Goal: Task Accomplishment & Management: Manage account settings

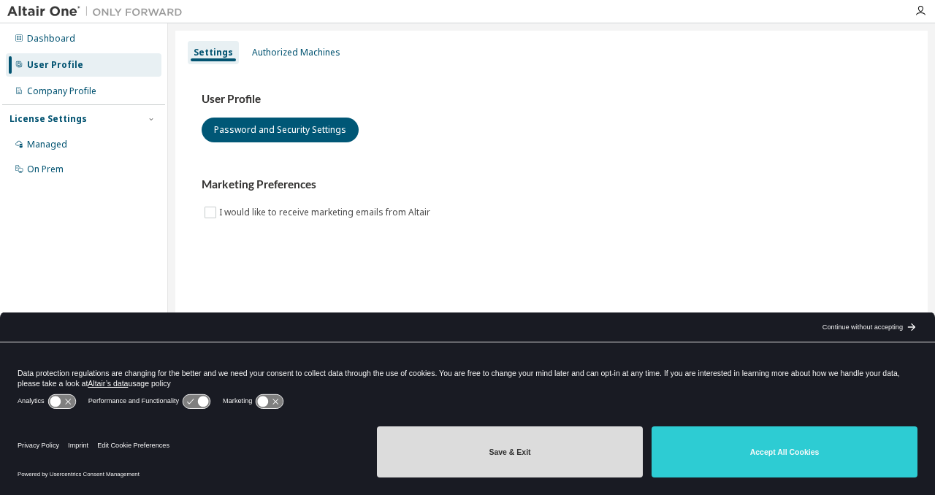
click at [519, 454] on button "Save & Exit" at bounding box center [510, 452] width 266 height 51
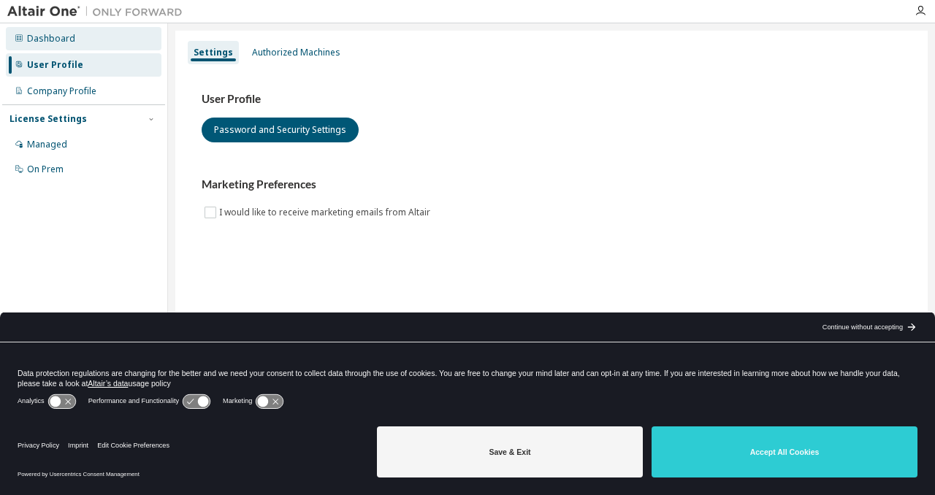
click at [64, 36] on div "Dashboard" at bounding box center [51, 39] width 48 height 12
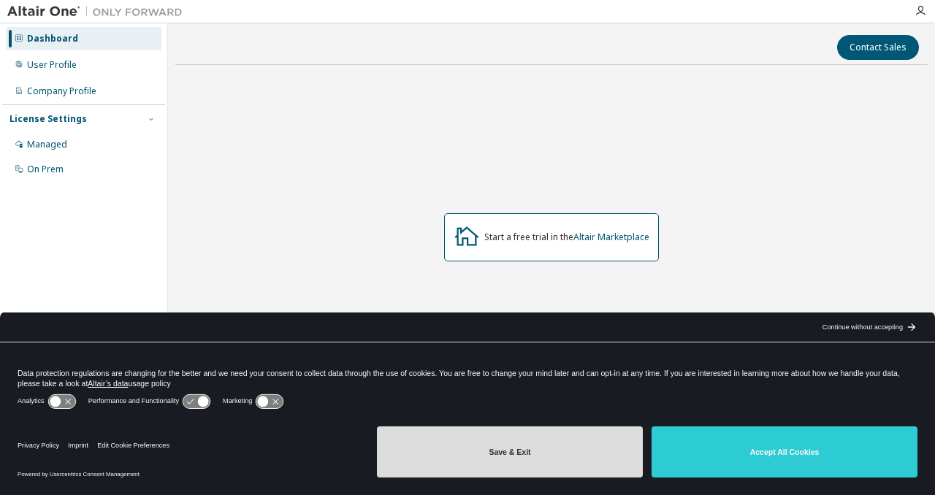
click at [501, 443] on button "Save & Exit" at bounding box center [510, 452] width 266 height 51
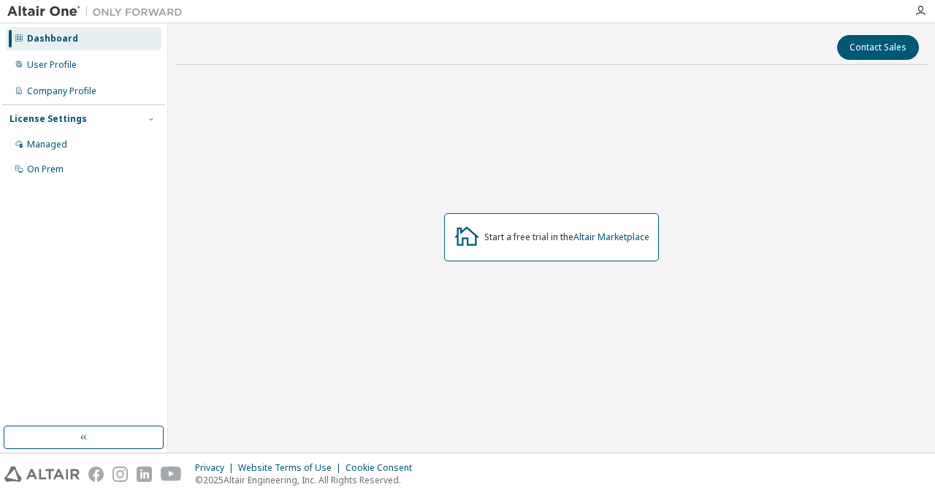
click at [919, 18] on div at bounding box center [920, 11] width 29 height 22
click at [919, 17] on icon "button" at bounding box center [921, 11] width 12 height 12
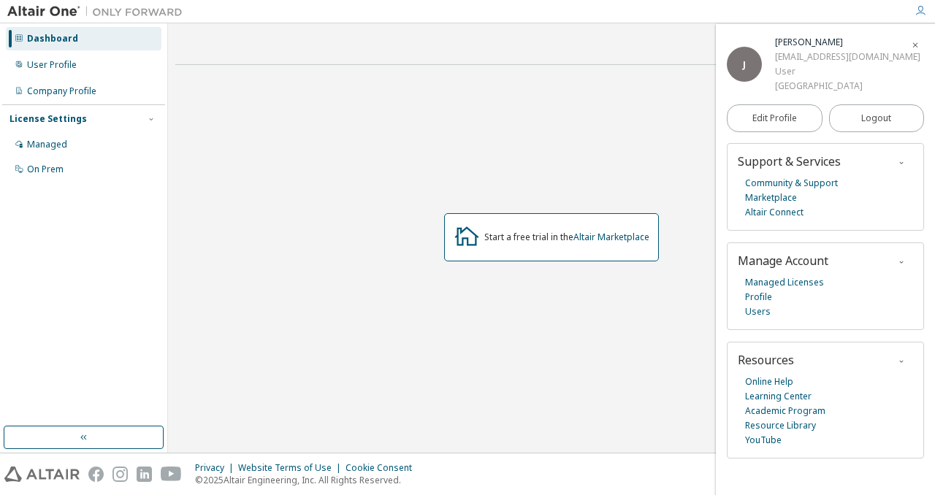
drag, startPoint x: 277, startPoint y: 308, endPoint x: 170, endPoint y: 243, distance: 124.5
click at [273, 303] on div "Start a free trial in the Altair Marketplace" at bounding box center [551, 238] width 753 height 322
click at [60, 7] on img at bounding box center [98, 11] width 183 height 15
click at [728, 57] on div "J" at bounding box center [744, 64] width 35 height 35
click at [744, 60] on span "J" at bounding box center [744, 64] width 3 height 12
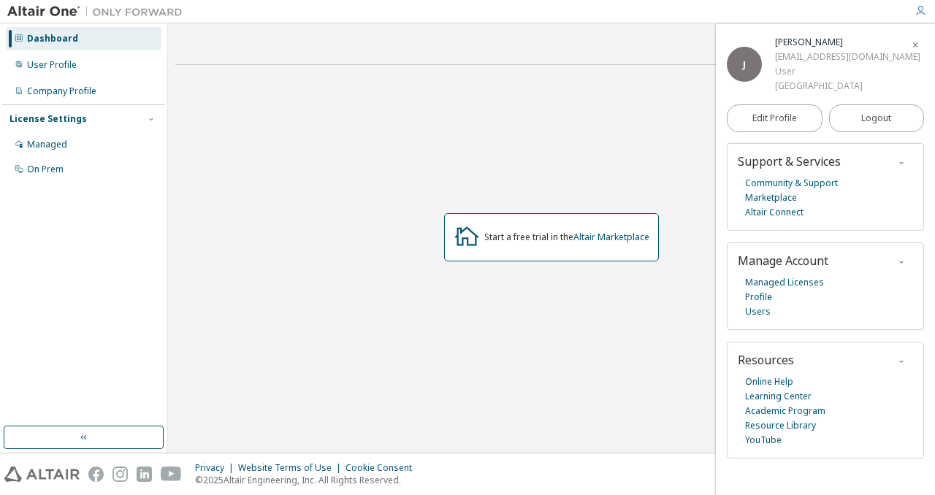
click at [649, 99] on div "Start a free trial in the Altair Marketplace" at bounding box center [551, 238] width 753 height 322
